Goal: Information Seeking & Learning: Learn about a topic

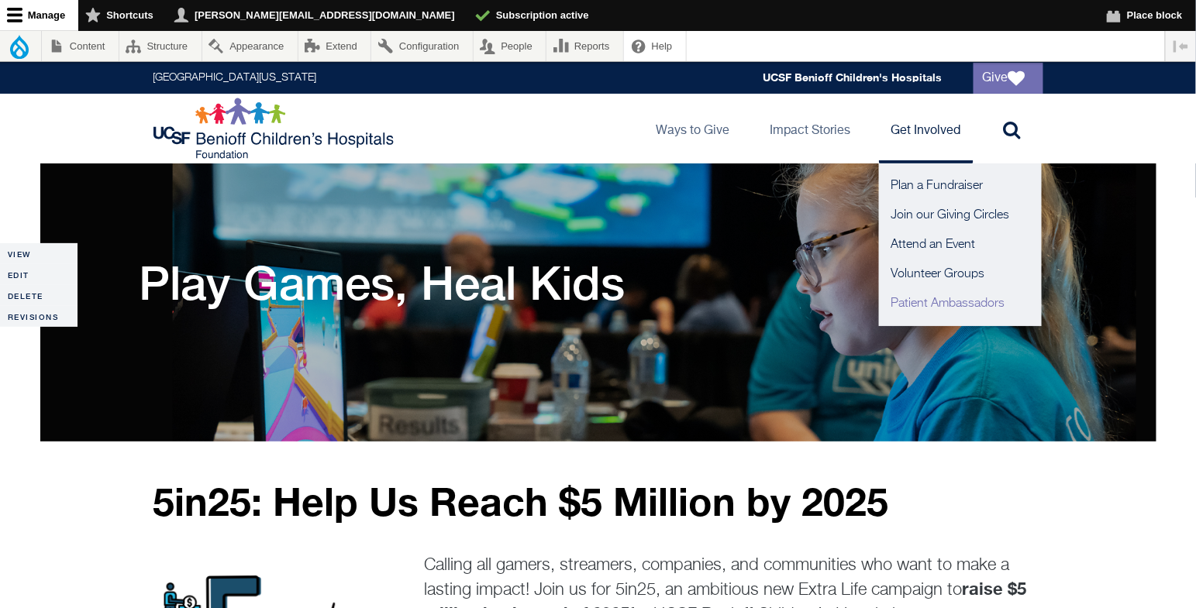
click at [912, 307] on link "Patient Ambassadors" at bounding box center [960, 303] width 163 height 29
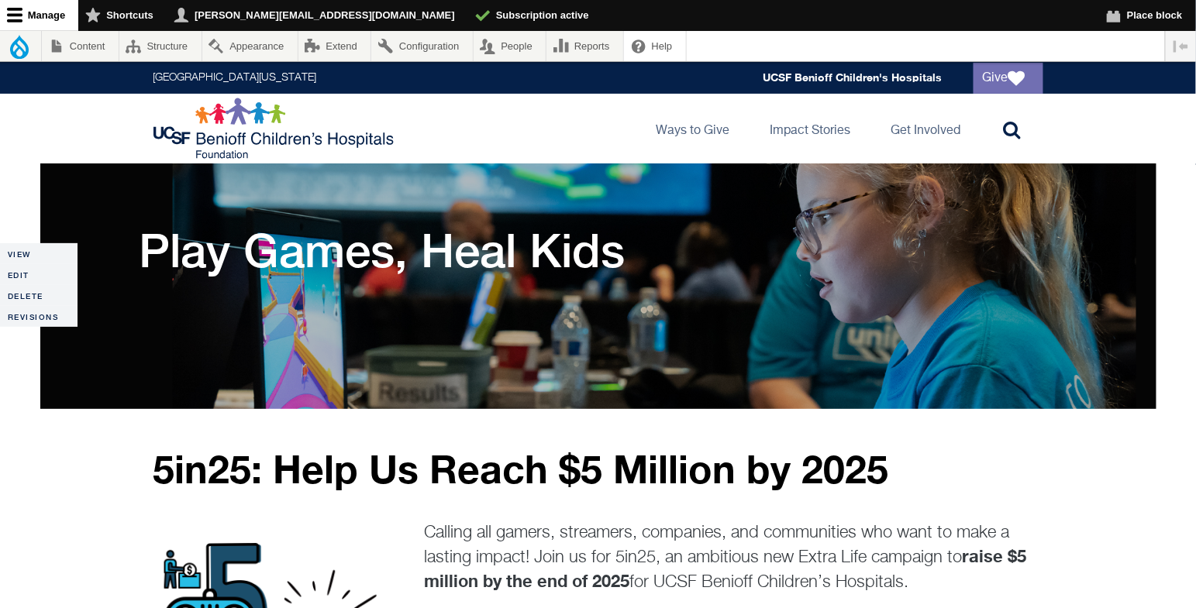
scroll to position [49, 0]
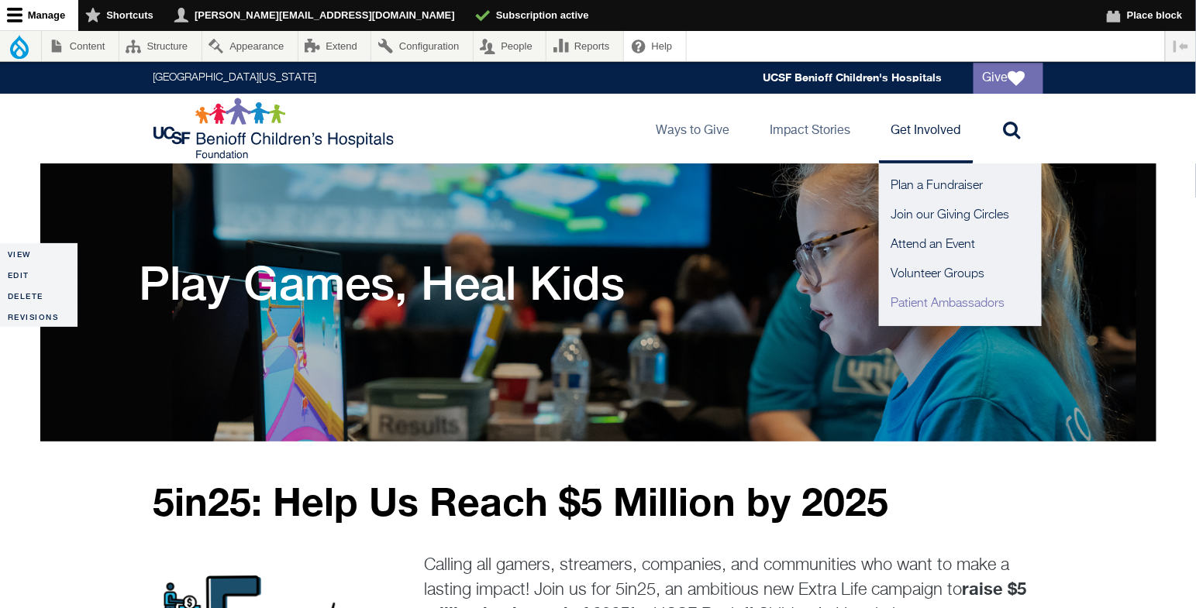
click at [937, 298] on link "Patient Ambassadors" at bounding box center [960, 303] width 163 height 29
